Goal: Task Accomplishment & Management: Manage account settings

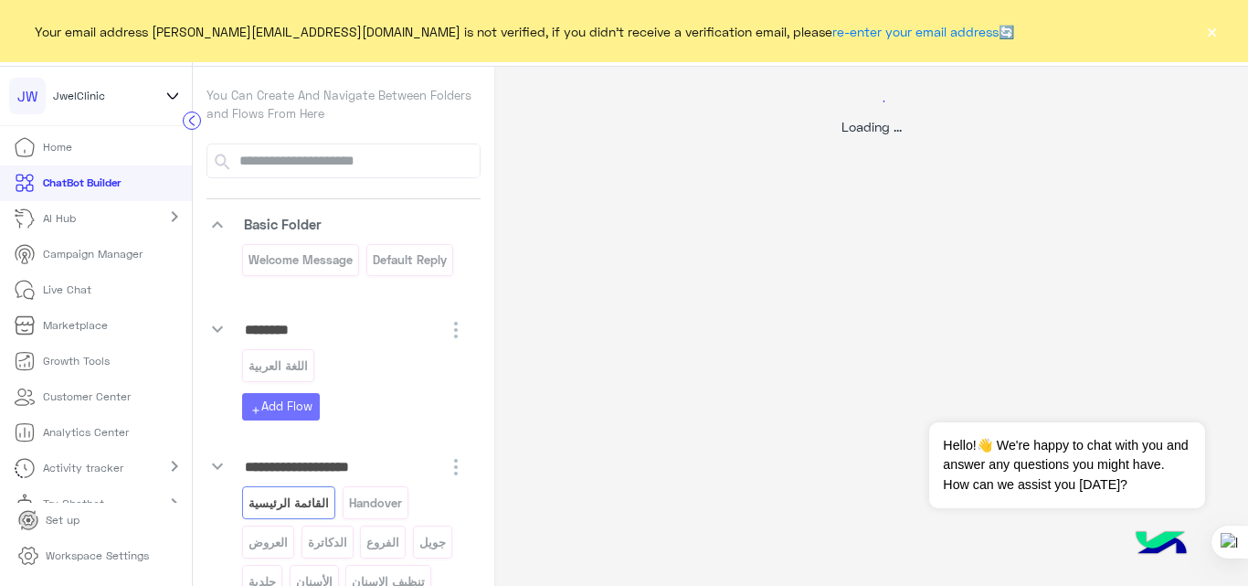
select select "*"
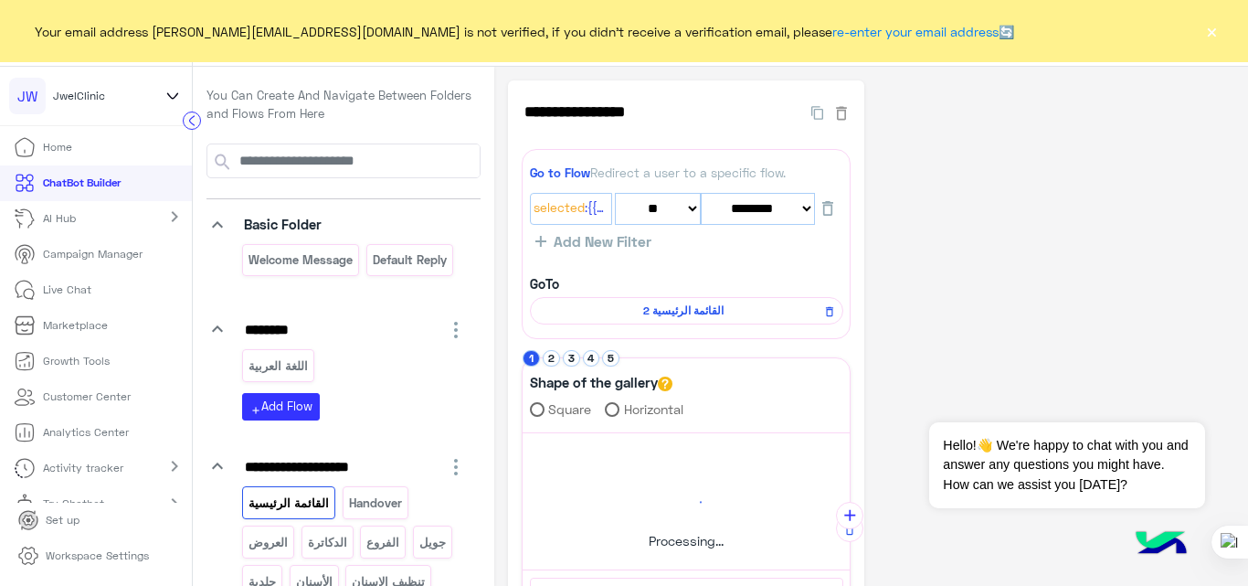
click at [1216, 33] on button "×" at bounding box center [1212, 31] width 18 height 18
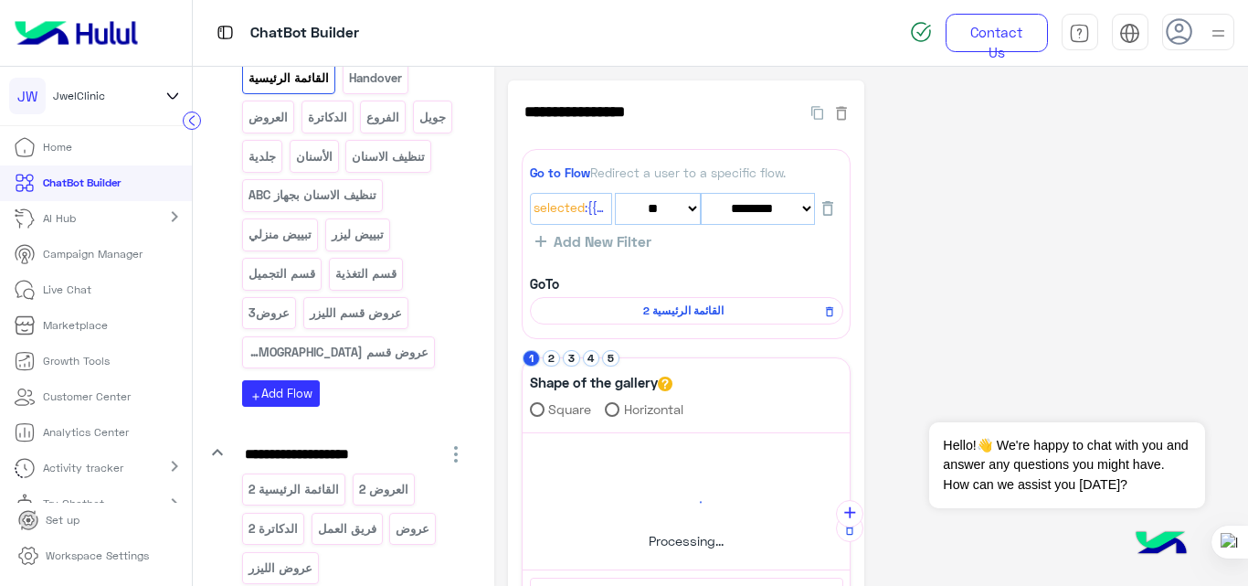
click at [995, 282] on div "**********" at bounding box center [871, 566] width 727 height 972
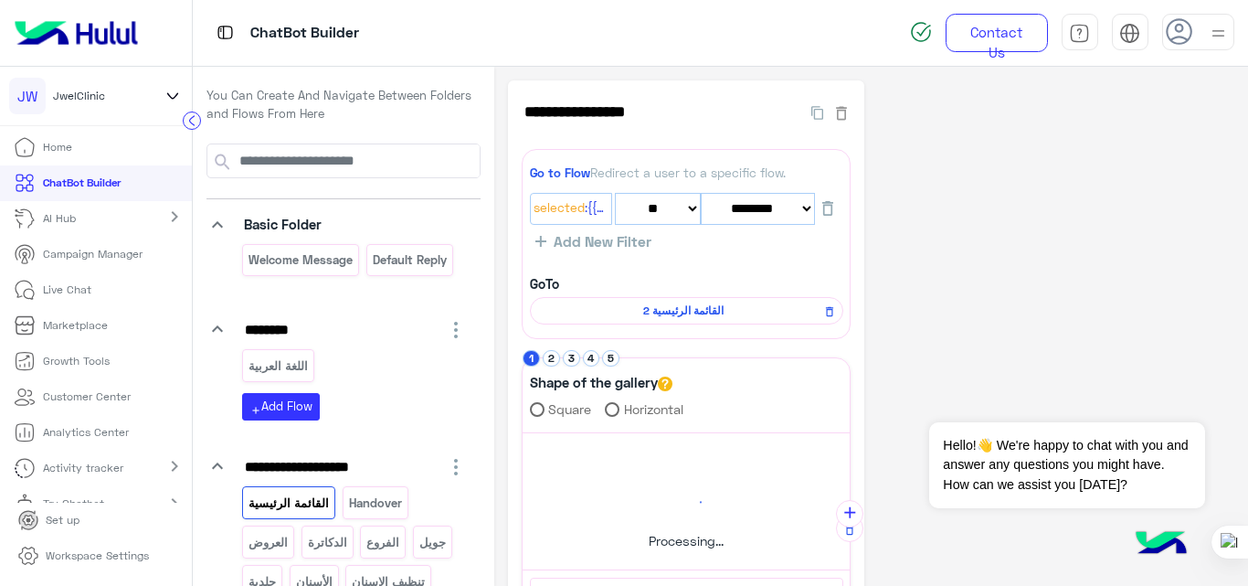
click at [989, 233] on div "**********" at bounding box center [871, 566] width 727 height 972
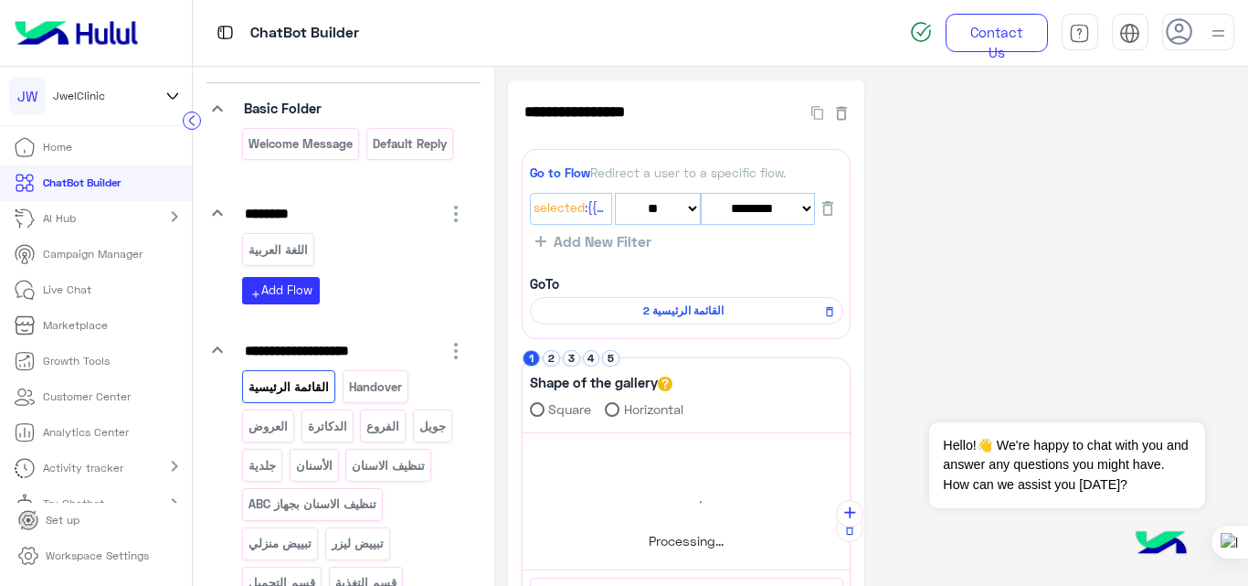
scroll to position [120, 0]
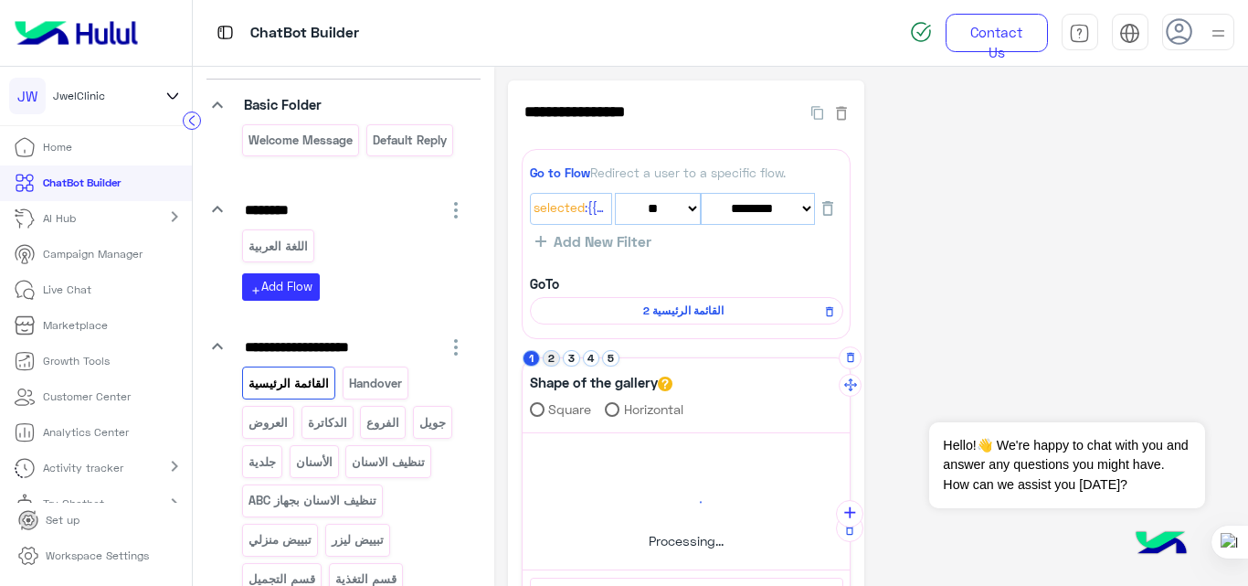
click at [555, 358] on button "2" at bounding box center [551, 358] width 17 height 17
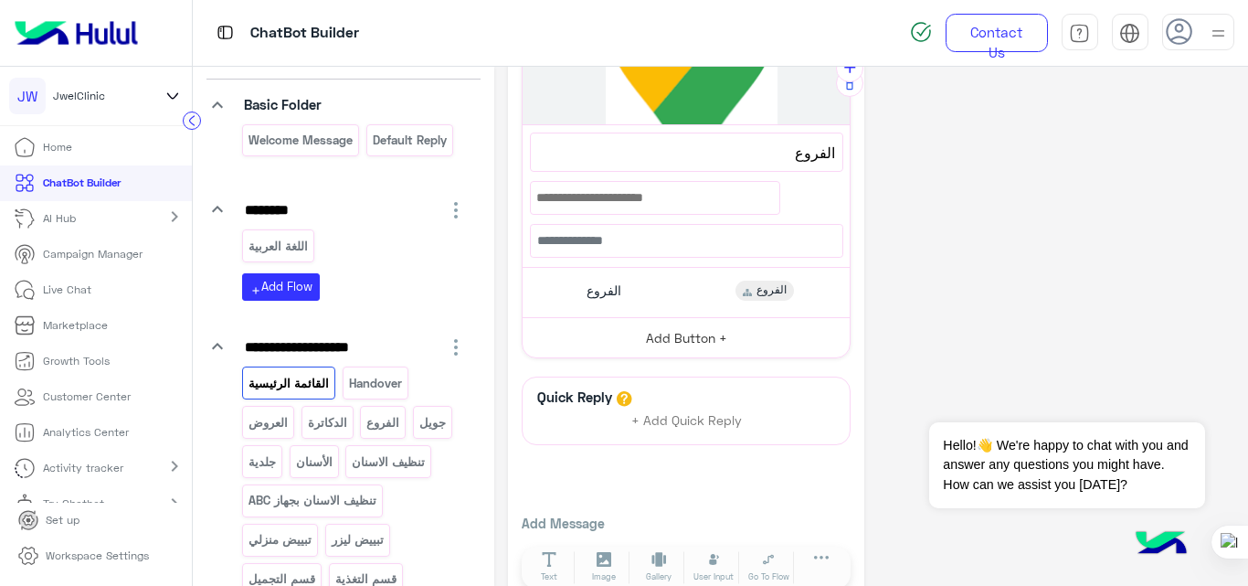
scroll to position [448, 0]
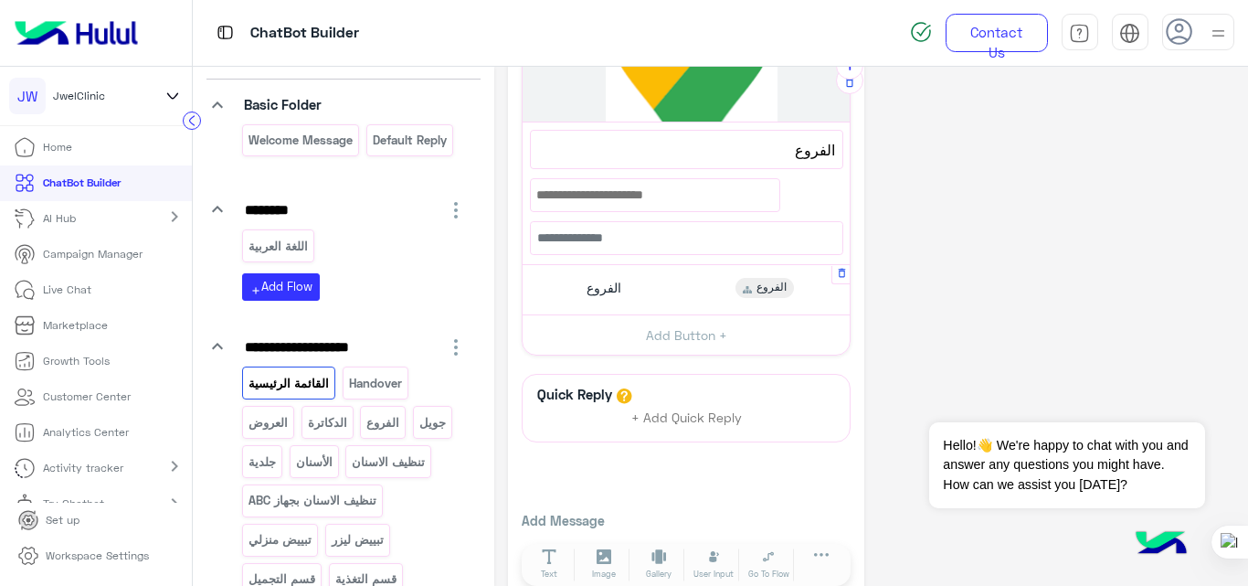
click at [690, 296] on div "الفروع الفروع" at bounding box center [686, 289] width 313 height 36
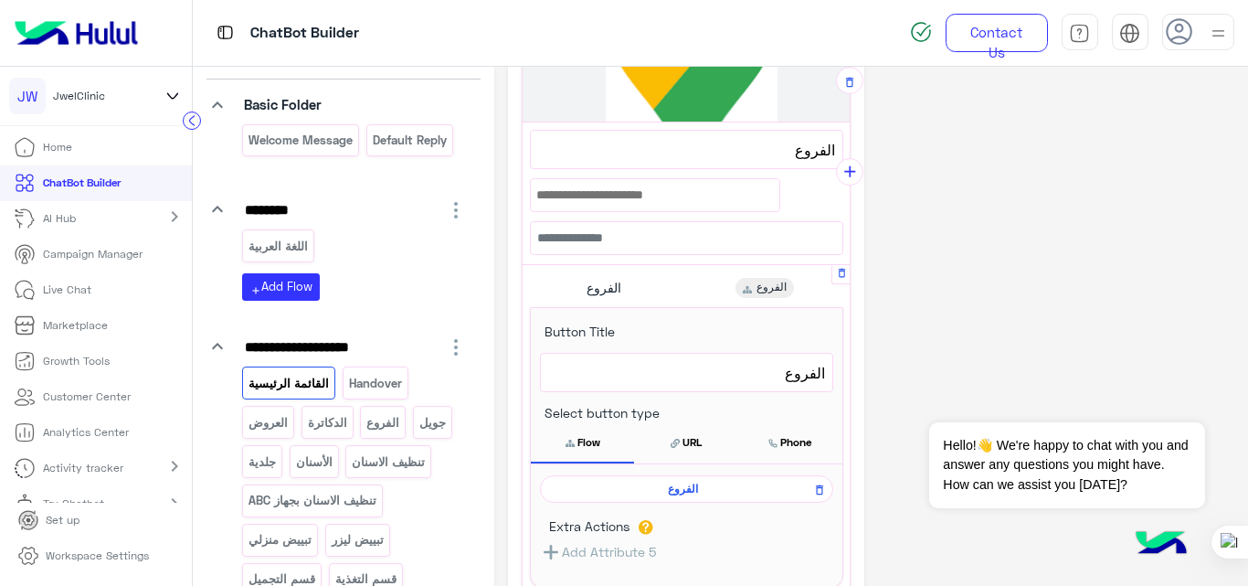
scroll to position [555, 0]
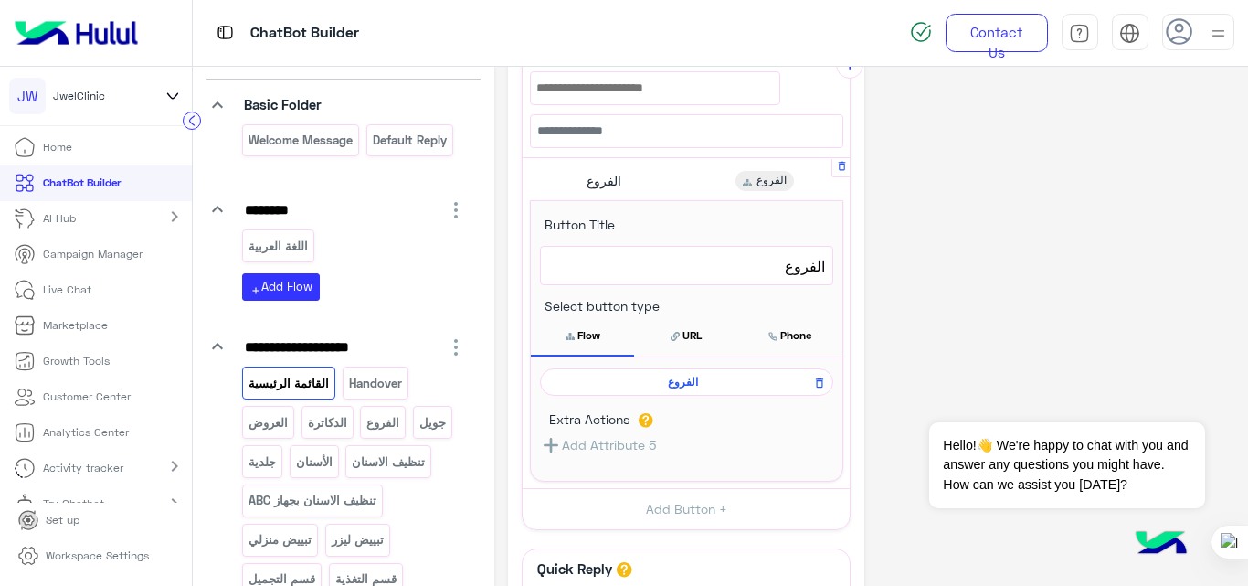
click at [684, 377] on span "الفروع" at bounding box center [683, 382] width 267 height 16
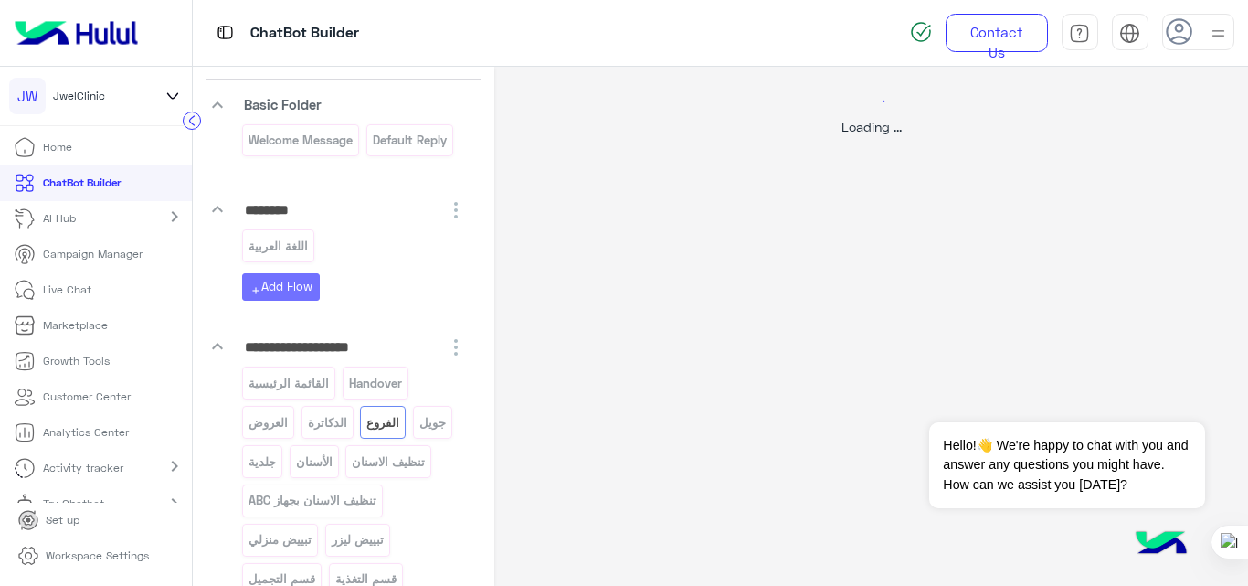
scroll to position [0, 0]
click at [359, 375] on div at bounding box center [624, 293] width 1248 height 586
click at [65, 42] on img at bounding box center [76, 33] width 138 height 38
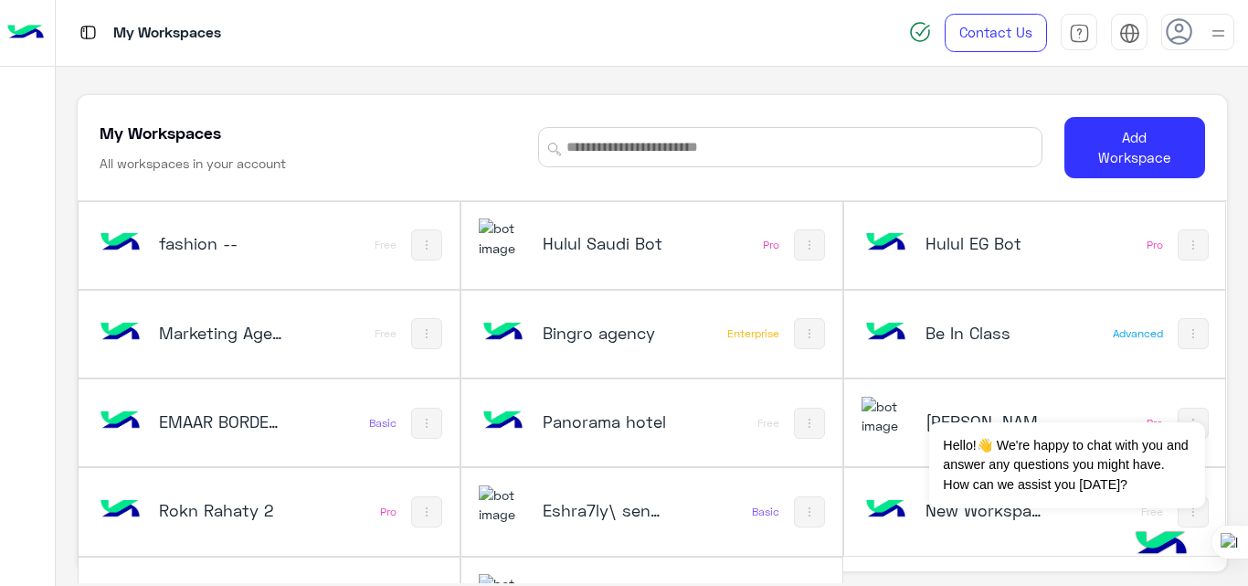
scroll to position [62, 0]
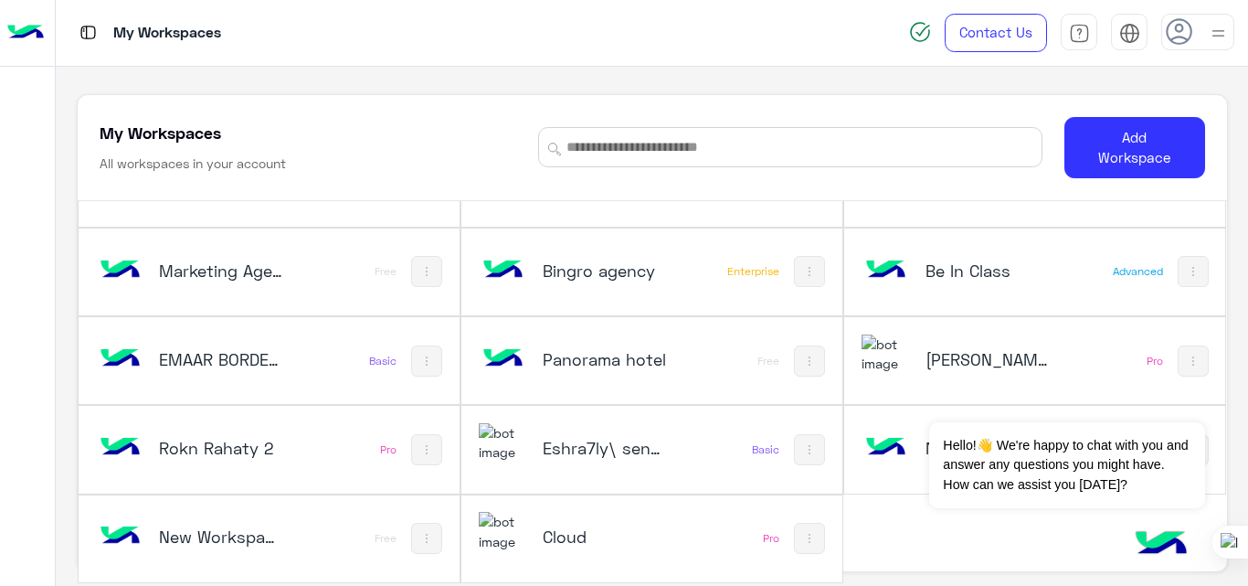
click at [933, 350] on h5 "[PERSON_NAME]" at bounding box center [988, 359] width 125 height 22
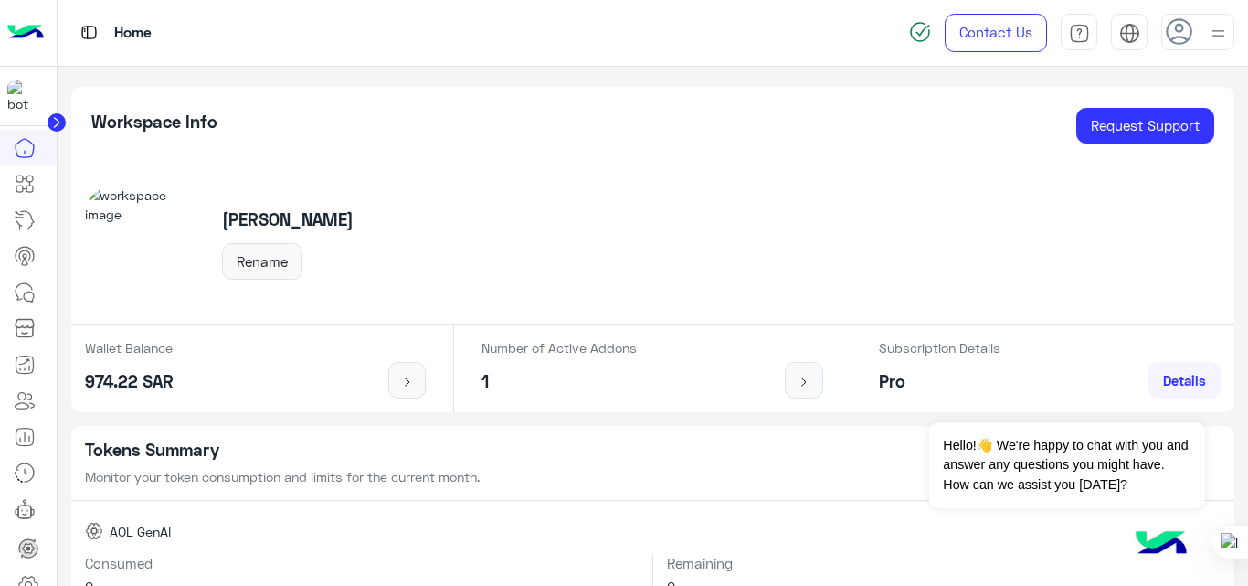
click at [28, 44] on img at bounding box center [25, 33] width 37 height 38
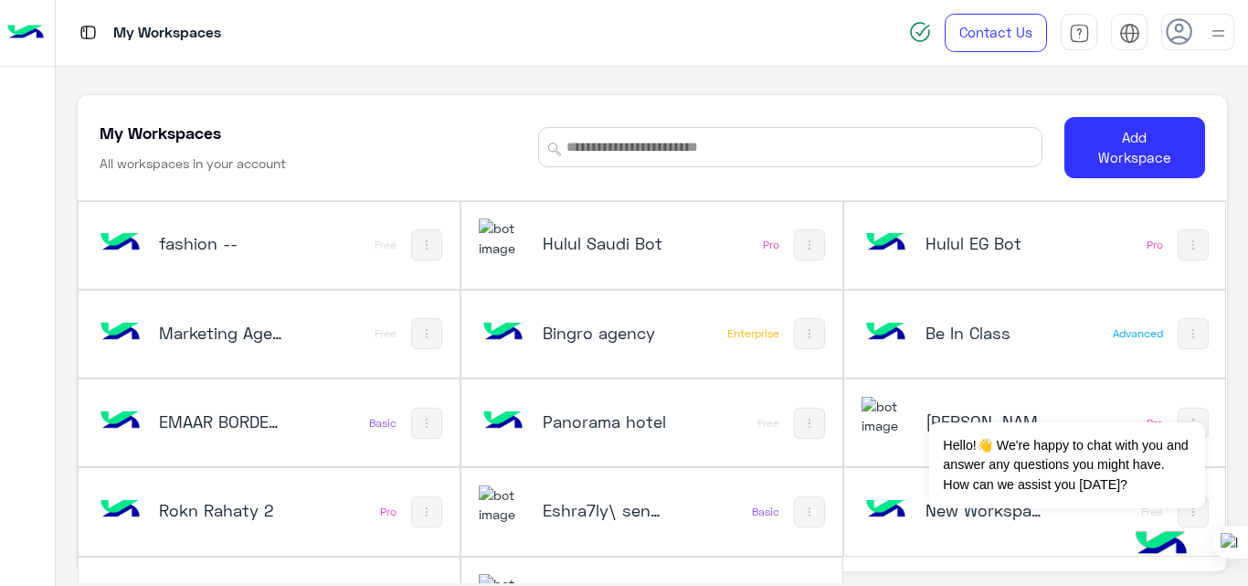
scroll to position [6, 0]
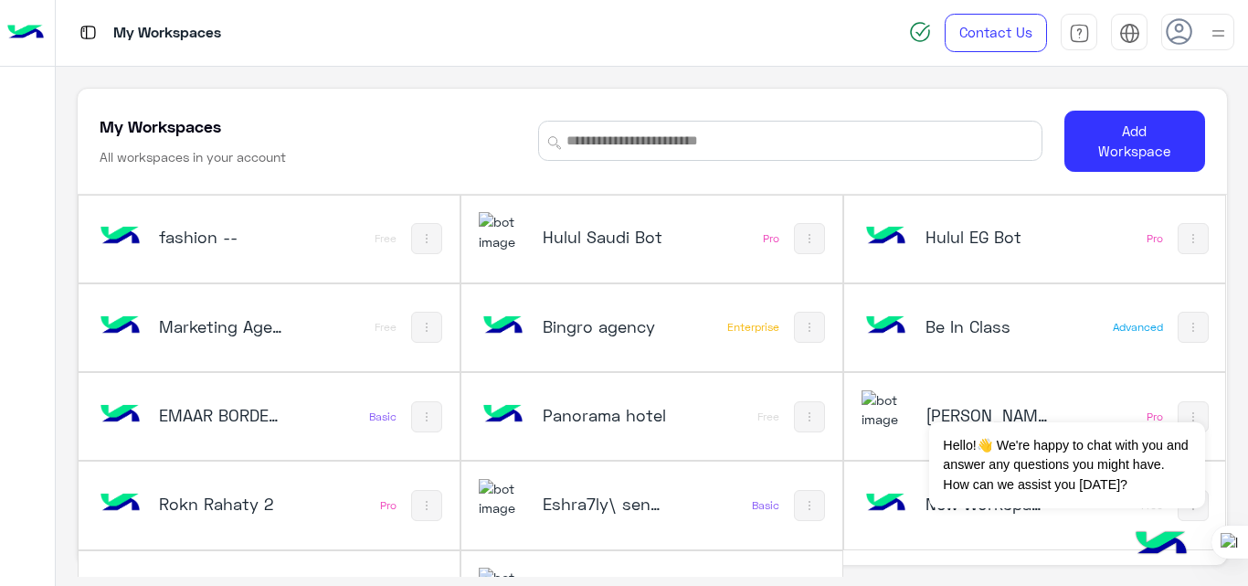
click at [926, 410] on h5 "[PERSON_NAME]" at bounding box center [988, 415] width 125 height 22
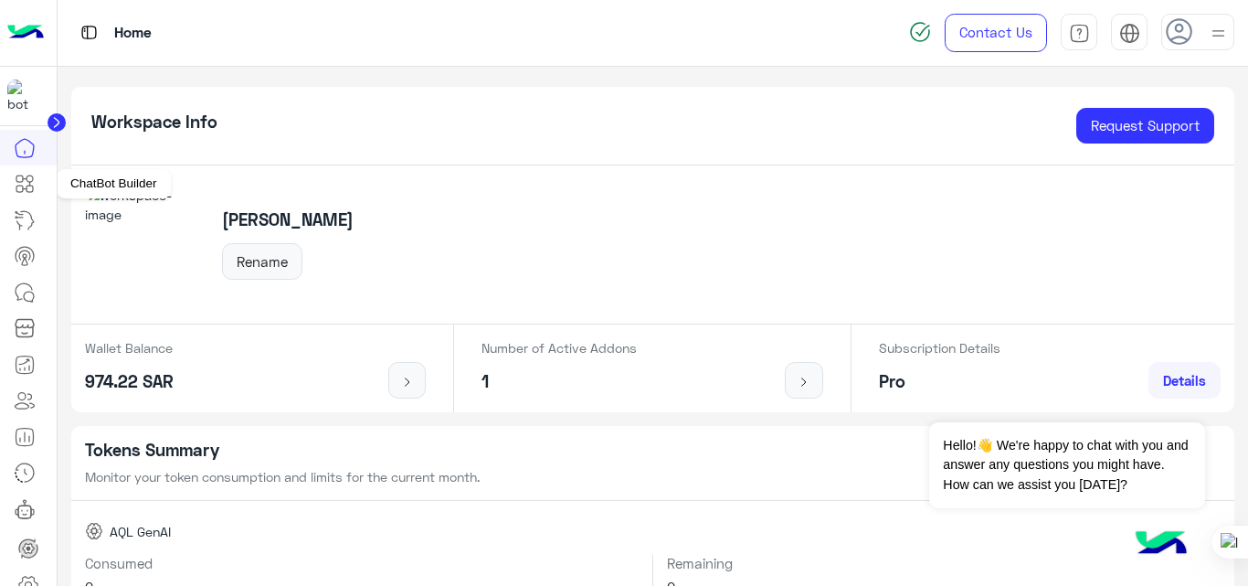
click at [26, 180] on icon at bounding box center [25, 184] width 22 height 22
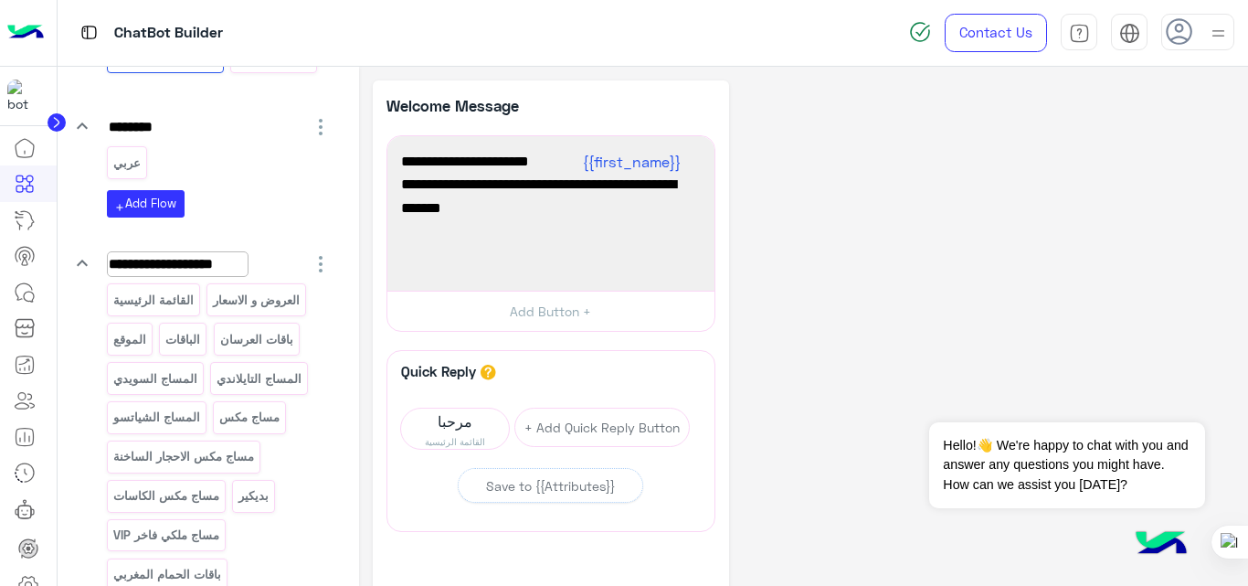
scroll to position [204, 0]
click at [31, 578] on icon at bounding box center [28, 585] width 22 height 22
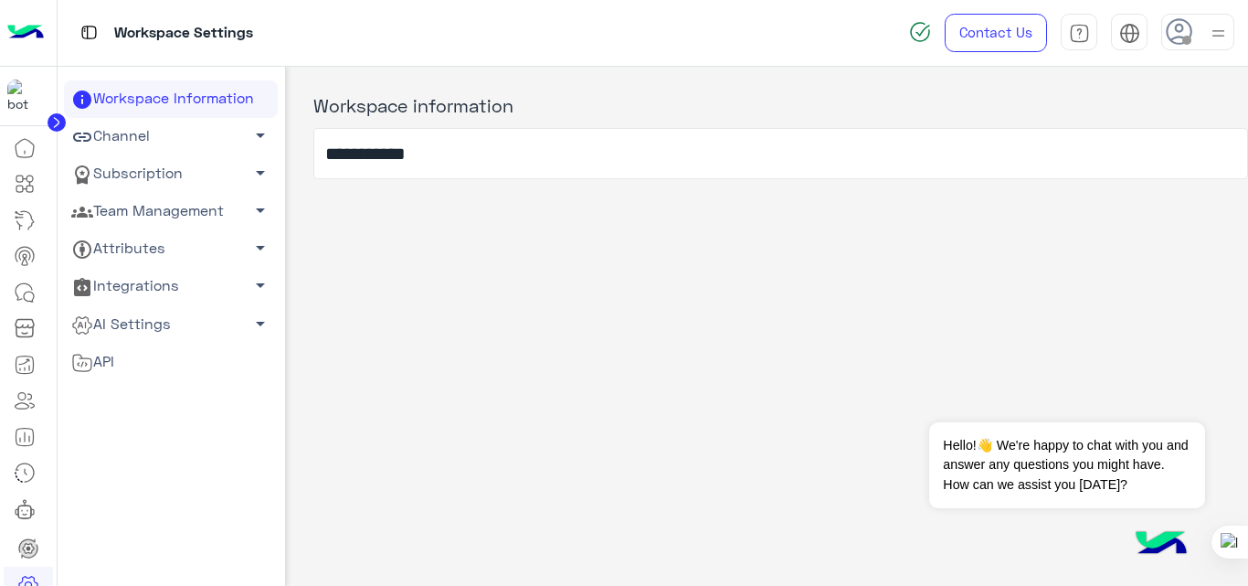
click at [1217, 32] on img at bounding box center [1218, 33] width 23 height 23
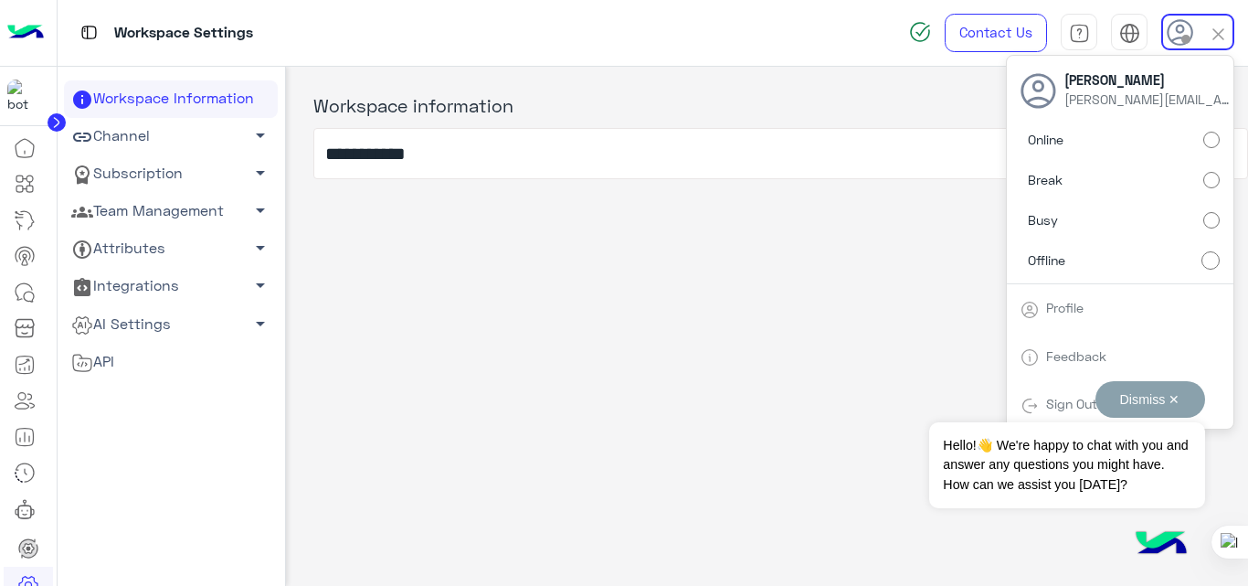
click at [1037, 409] on div "Dismiss ✕ Hello!👋 We're happy to chat with you and answer any questions you mig…" at bounding box center [1067, 444] width 275 height 127
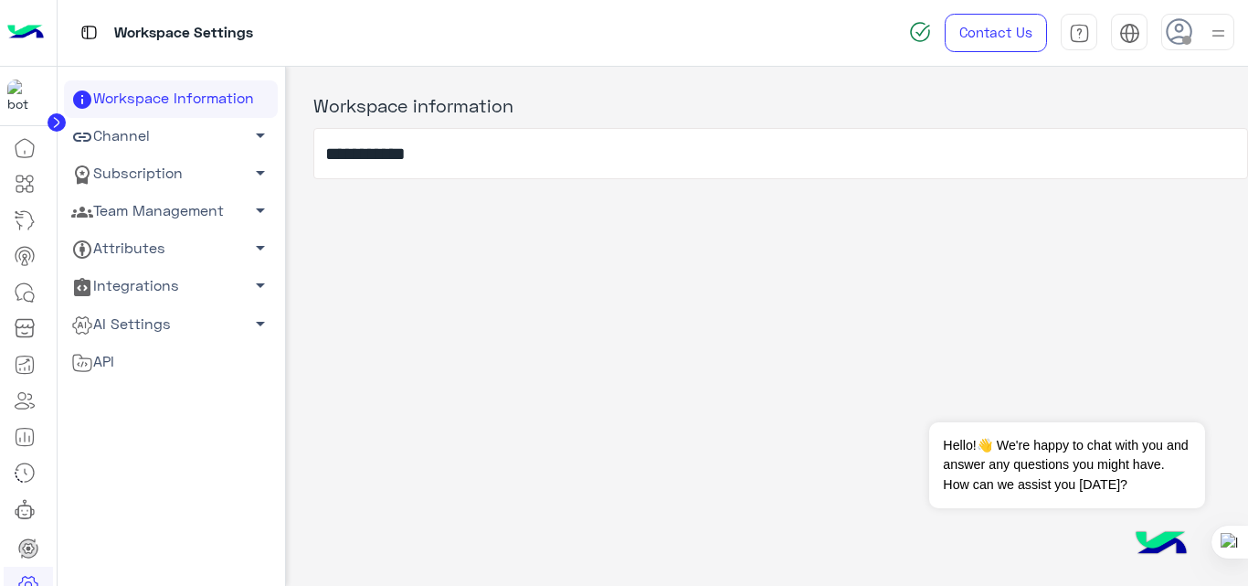
click at [1206, 42] on div at bounding box center [1198, 32] width 73 height 37
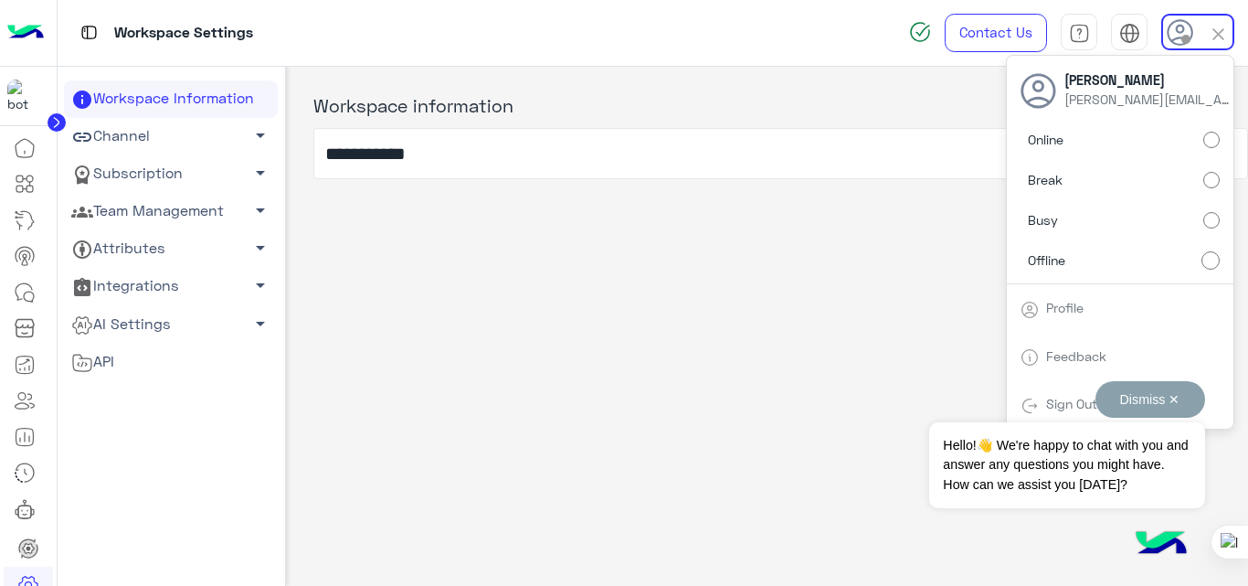
click at [1050, 408] on div "Dismiss ✕ Hello!👋 We're happy to chat with you and answer any questions you mig…" at bounding box center [1067, 444] width 275 height 127
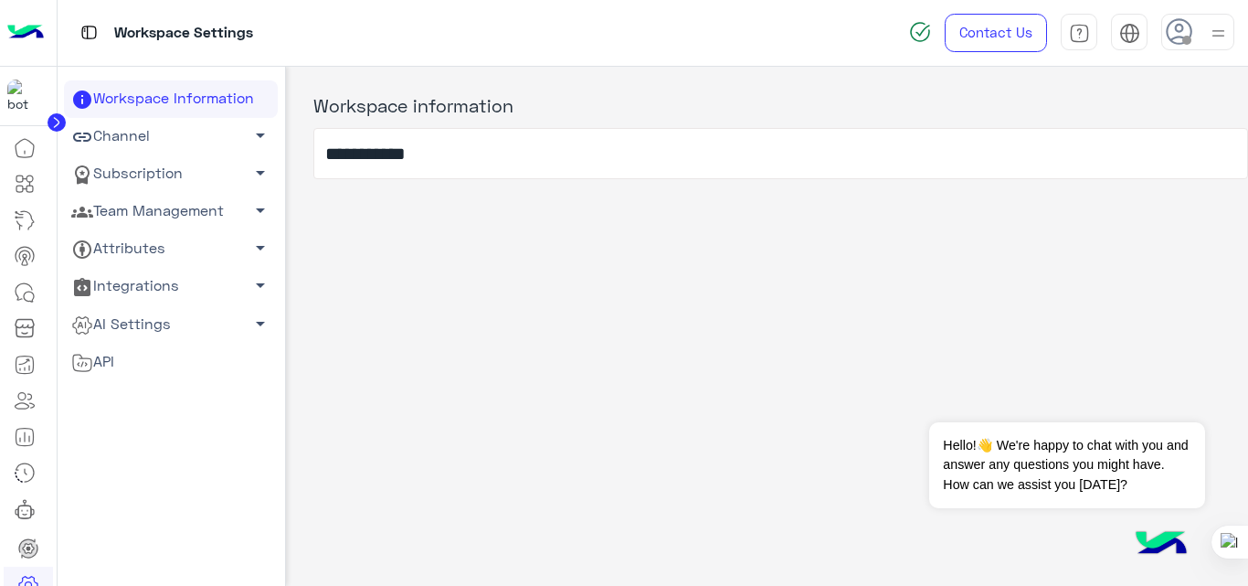
click at [1210, 37] on img at bounding box center [1218, 33] width 23 height 23
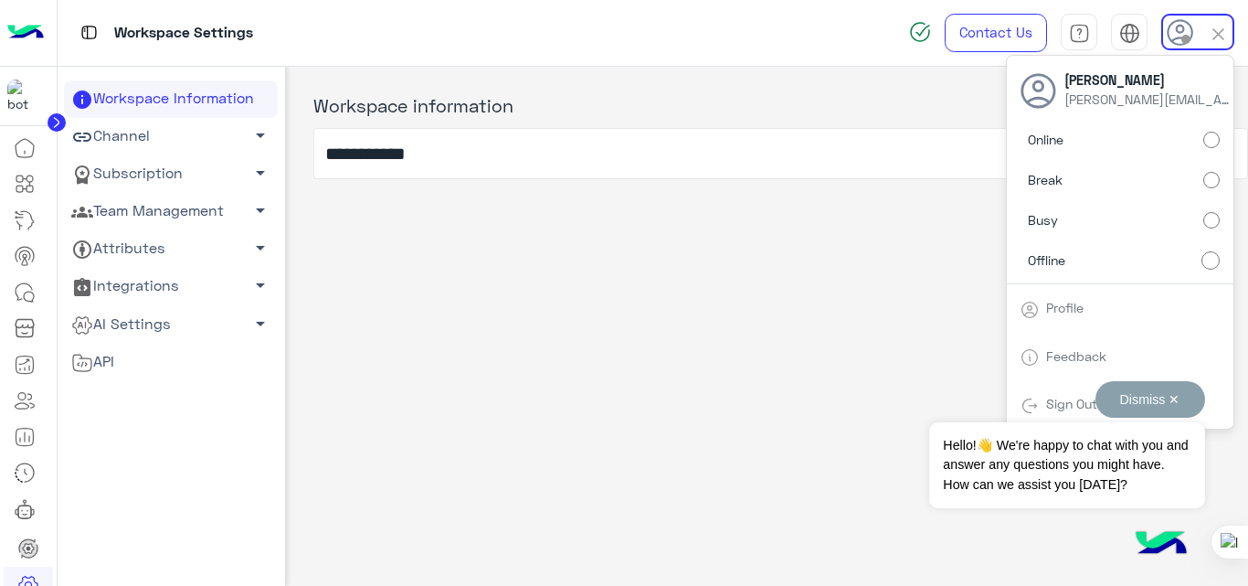
click at [1061, 400] on div "Dismiss ✕ Hello!👋 We're happy to chat with you and answer any questions you mig…" at bounding box center [1067, 444] width 275 height 127
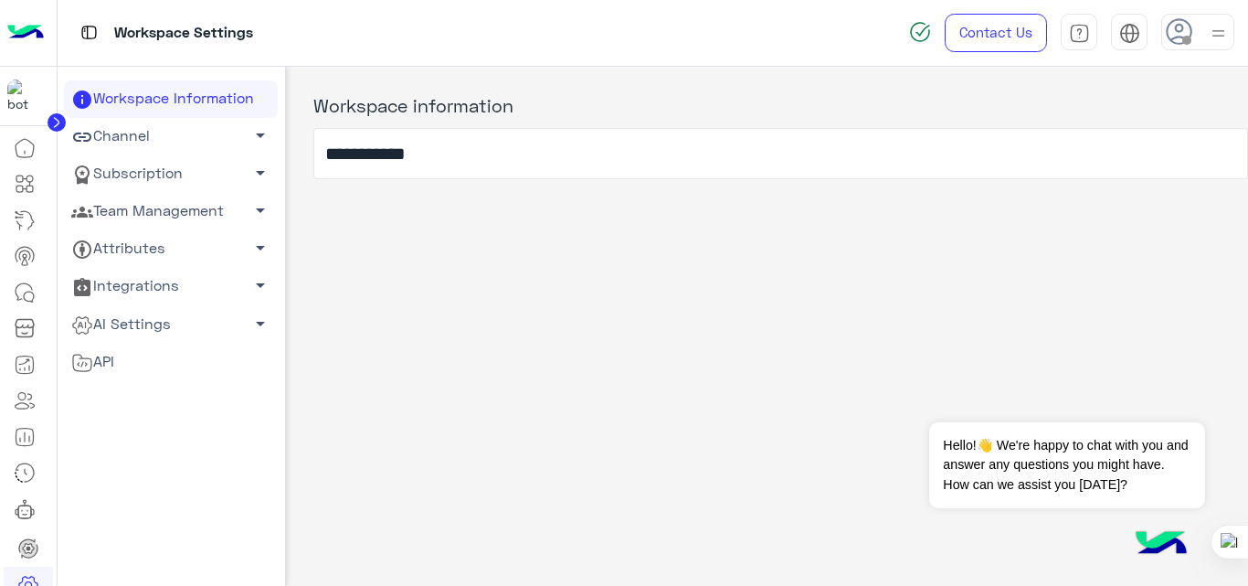
click at [166, 324] on link "AI Settings arrow_drop_down" at bounding box center [171, 323] width 214 height 37
click at [186, 356] on link "Conversational AI Models" at bounding box center [171, 359] width 214 height 32
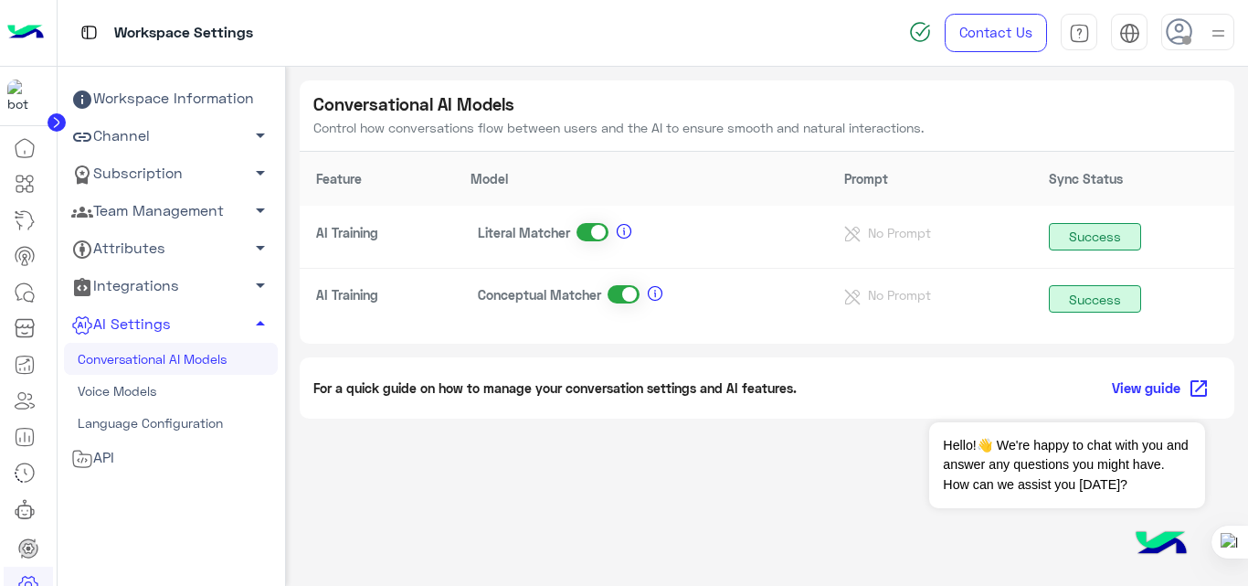
click at [38, 34] on img at bounding box center [25, 33] width 37 height 38
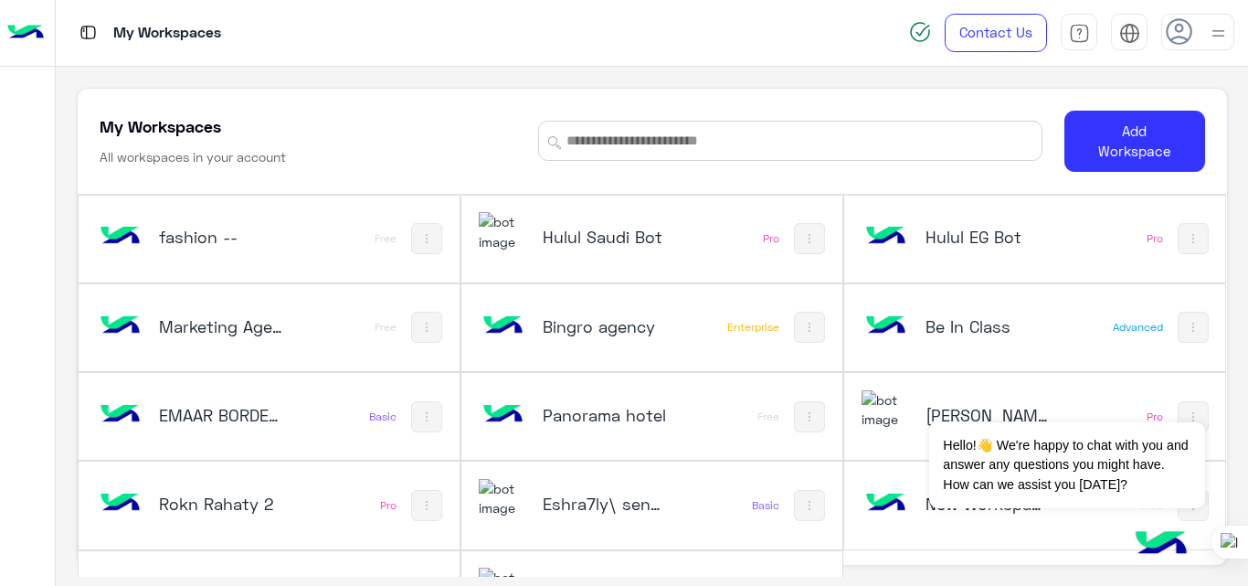
click at [552, 247] on h5 "Hulul Saudi Bot" at bounding box center [605, 237] width 125 height 22
click at [595, 231] on h5 "Hulul Saudi Bot" at bounding box center [605, 237] width 125 height 22
click at [620, 232] on h5 "Hulul Saudi Bot" at bounding box center [605, 237] width 125 height 22
click at [513, 233] on img at bounding box center [503, 231] width 49 height 39
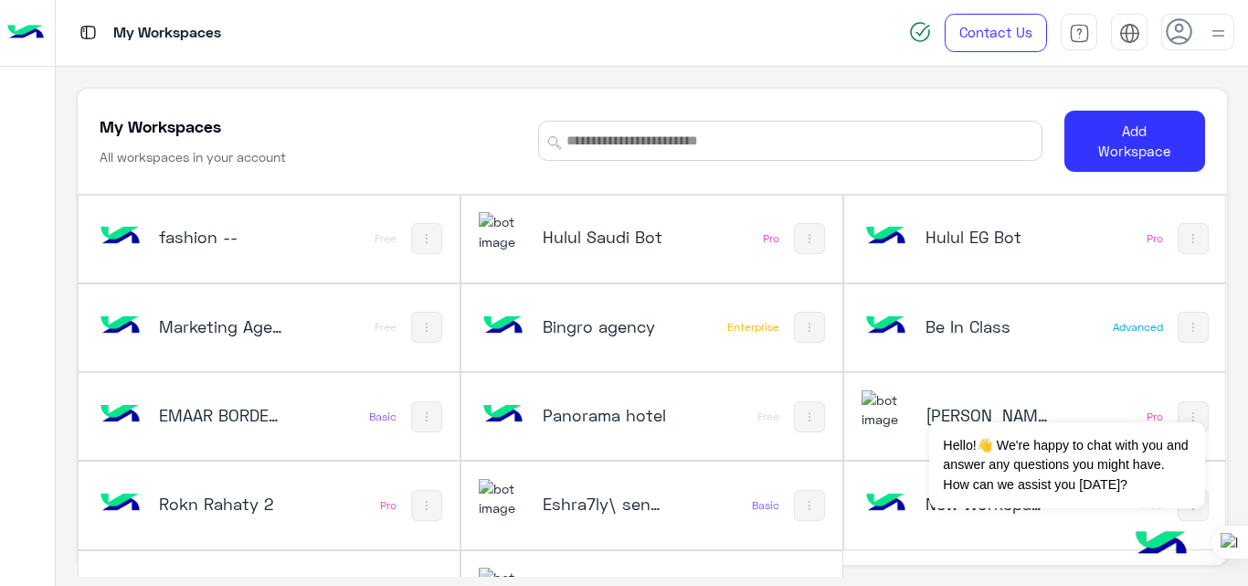
click at [513, 233] on img at bounding box center [503, 231] width 49 height 39
click at [639, 252] on div "Hulul Saudi Bot" at bounding box center [583, 238] width 208 height 53
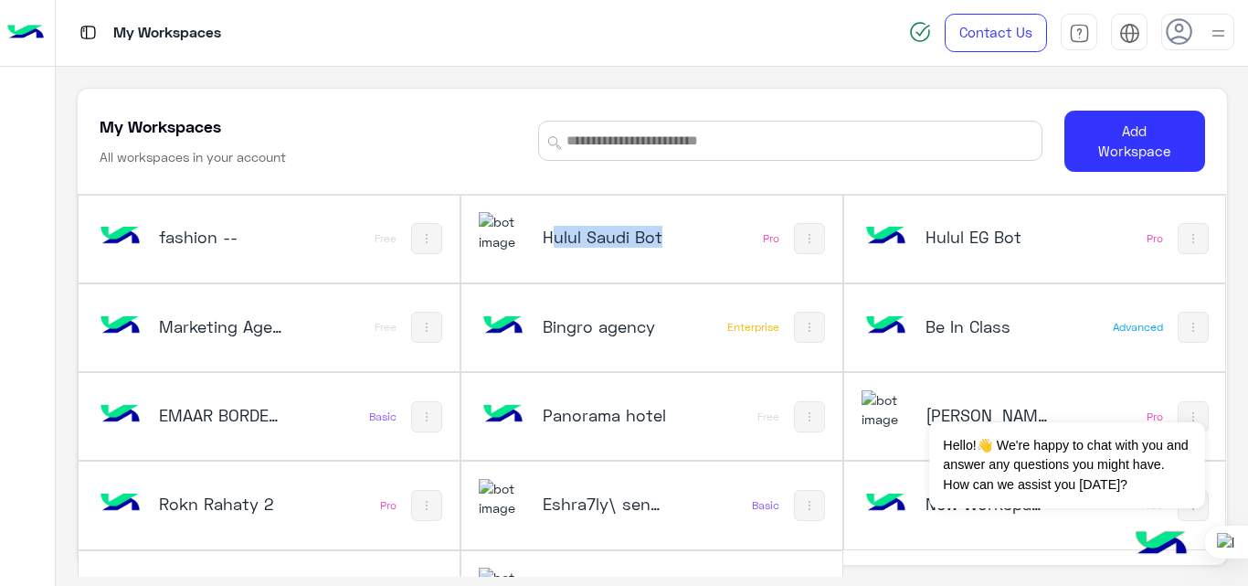
click at [639, 252] on div "Hulul Saudi Bot" at bounding box center [583, 238] width 208 height 53
click at [607, 223] on div "Hulul Saudi Bot" at bounding box center [583, 238] width 208 height 53
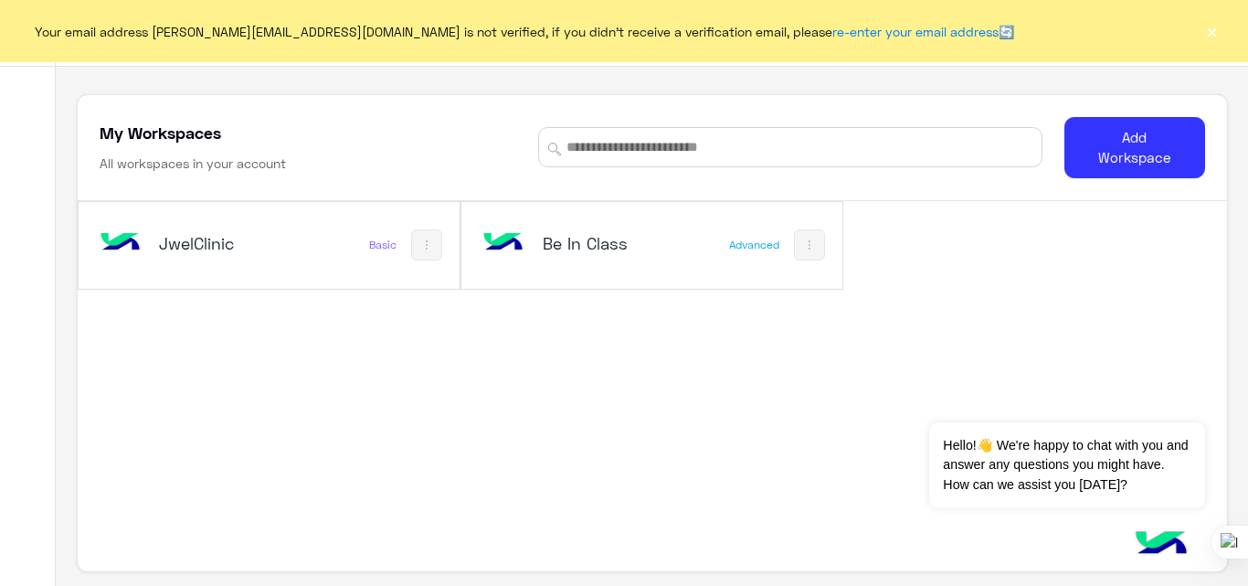
click at [1214, 32] on button "×" at bounding box center [1212, 31] width 18 height 18
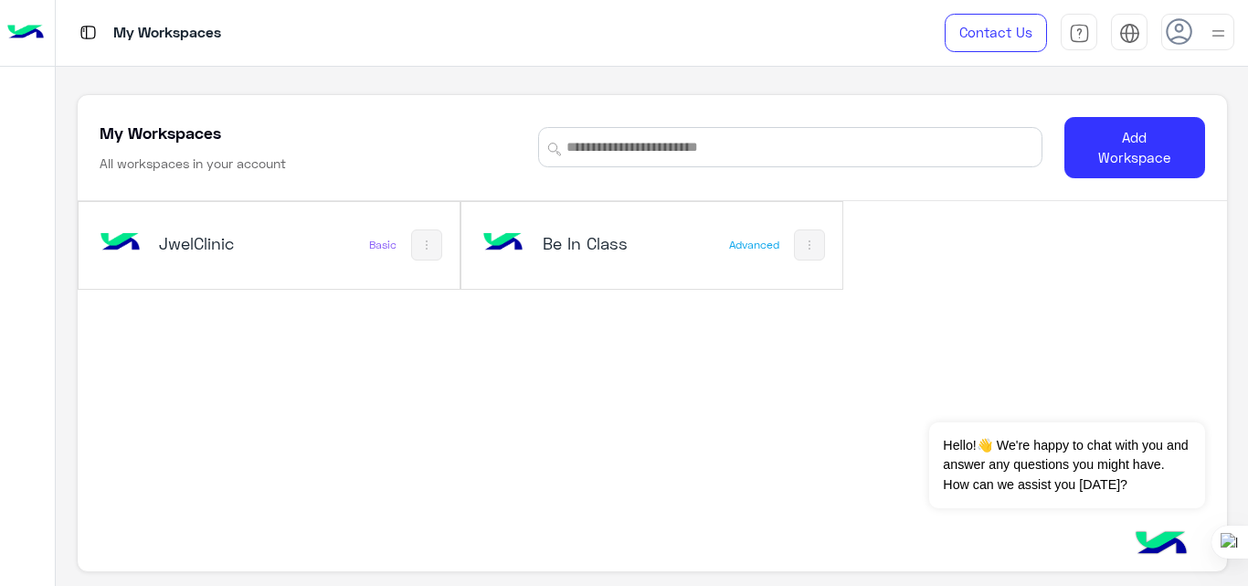
drag, startPoint x: 768, startPoint y: 3, endPoint x: 920, endPoint y: 381, distance: 408.0
click at [920, 381] on div "JwelClinic Basic Be In Class Advanced" at bounding box center [653, 392] width 1150 height 382
click at [834, 350] on div "JwelClinic Basic Be In Class Advanced" at bounding box center [653, 392] width 1150 height 382
drag, startPoint x: 1038, startPoint y: 16, endPoint x: 718, endPoint y: 324, distance: 444.1
click at [718, 324] on div "JwelClinic Basic Be In Class Advanced" at bounding box center [653, 392] width 1150 height 382
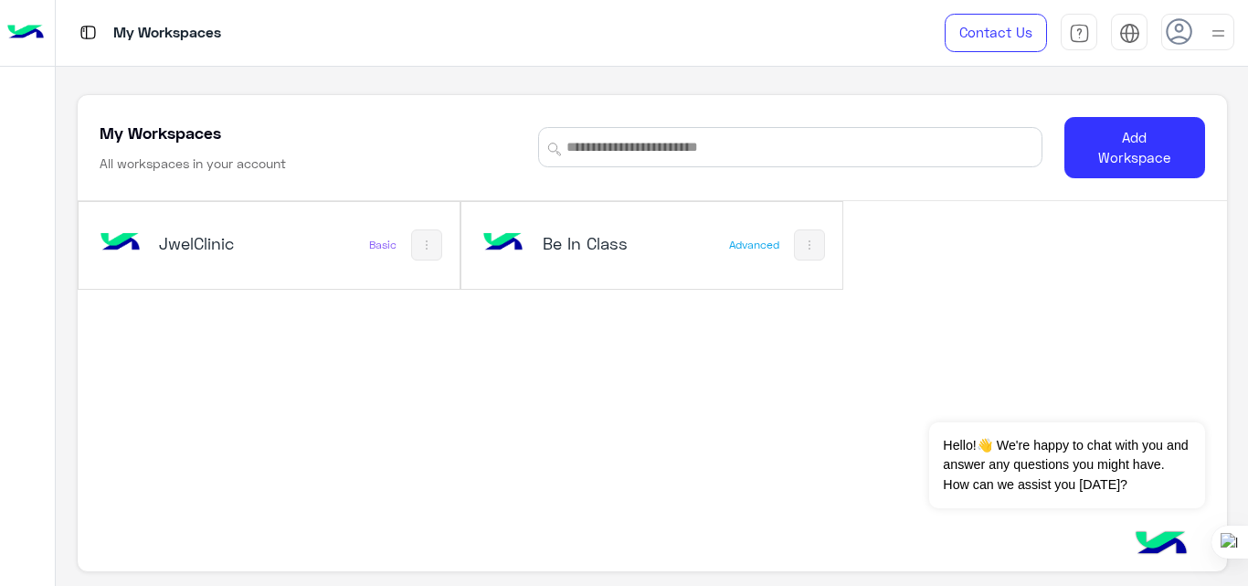
drag, startPoint x: 1248, startPoint y: 0, endPoint x: 708, endPoint y: 358, distance: 647.4
click at [708, 358] on div "JwelClinic Basic Be In Class Advanced" at bounding box center [653, 392] width 1150 height 382
drag, startPoint x: 1216, startPoint y: 0, endPoint x: 793, endPoint y: 33, distance: 424.4
click at [793, 33] on div "My Workspaces" at bounding box center [453, 33] width 795 height 66
click at [1179, 31] on use at bounding box center [1179, 31] width 27 height 27
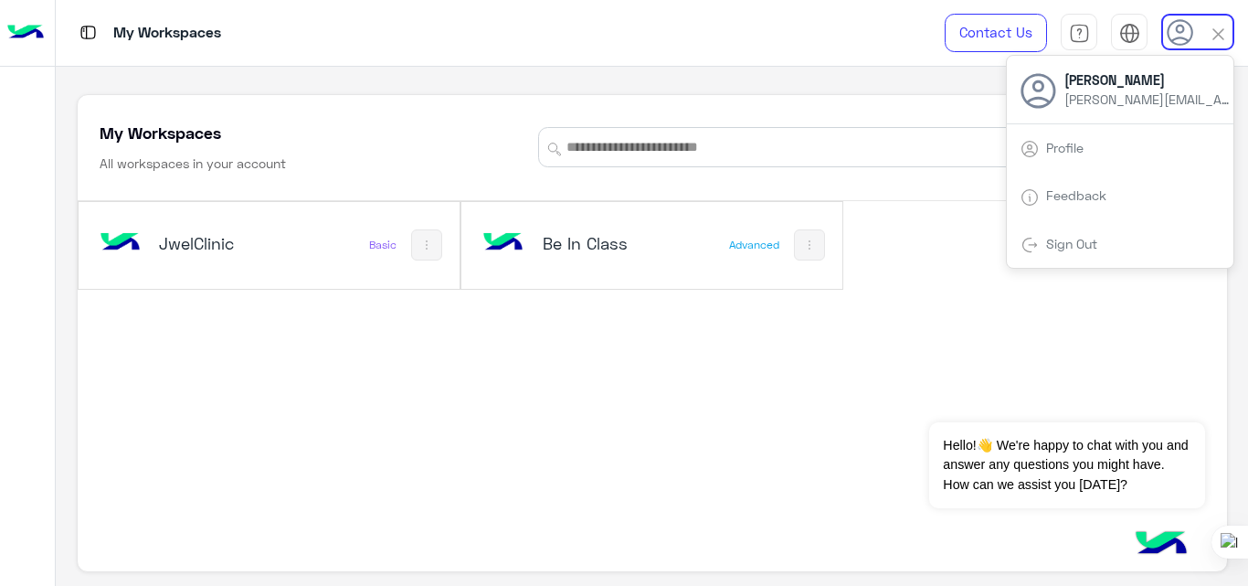
click at [1066, 228] on div "Sign Out" at bounding box center [1120, 244] width 227 height 48
click at [1067, 239] on link "Sign Out" at bounding box center [1071, 244] width 51 height 16
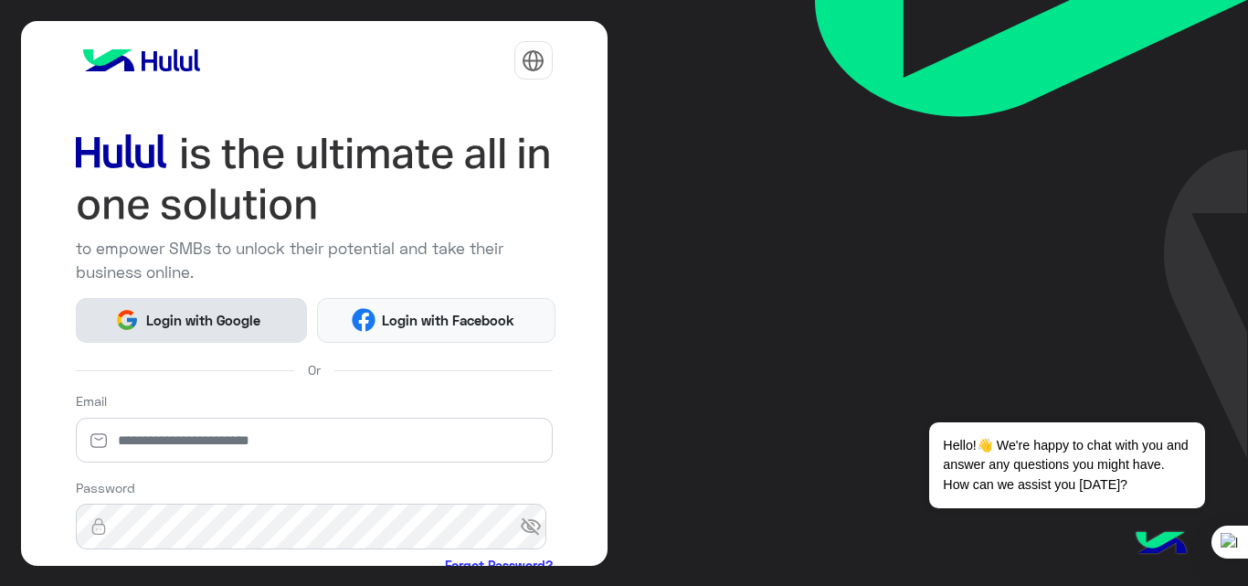
click at [203, 310] on span "Login with Google" at bounding box center [203, 320] width 128 height 21
